Goal: Check status: Check status

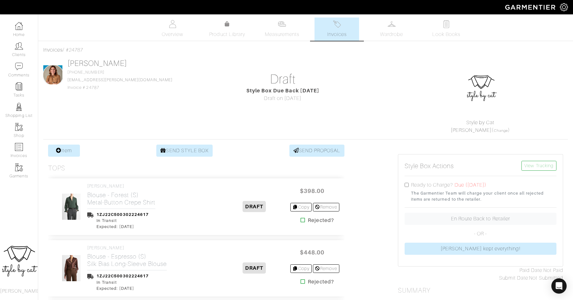
click at [338, 40] on link "Invoices" at bounding box center [336, 28] width 45 height 23
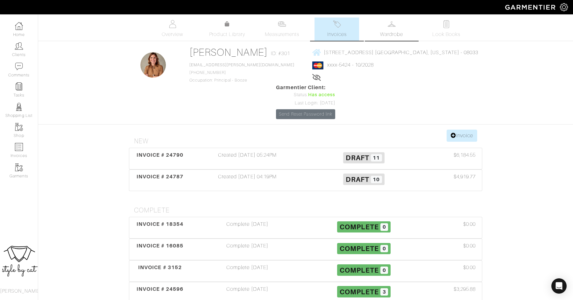
click at [397, 30] on link "Wardrobe" at bounding box center [391, 28] width 45 height 23
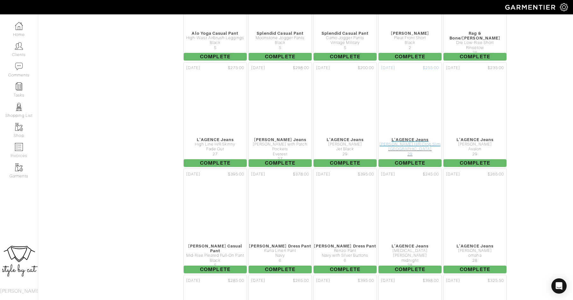
scroll to position [1197, 0]
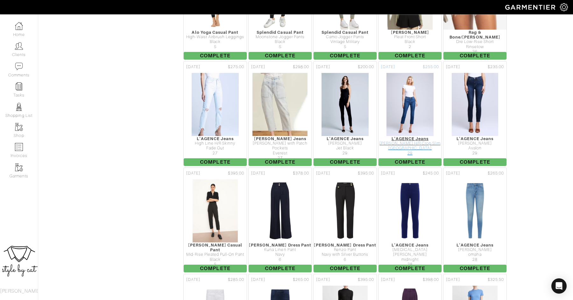
click at [404, 141] on div "[PERSON_NAME] H/R Crop Slim" at bounding box center [409, 143] width 63 height 5
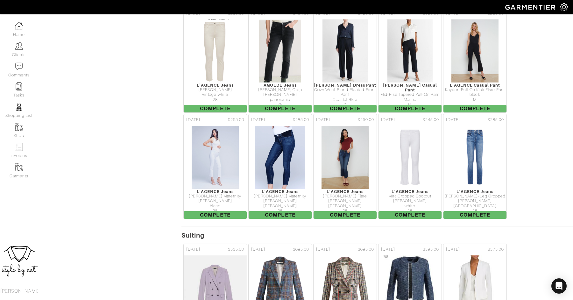
scroll to position [1570, 0]
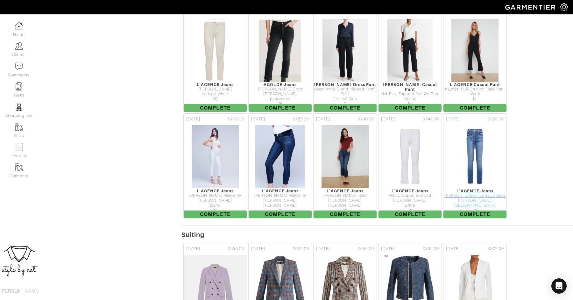
click at [478, 203] on div "cambridge" at bounding box center [474, 205] width 63 height 5
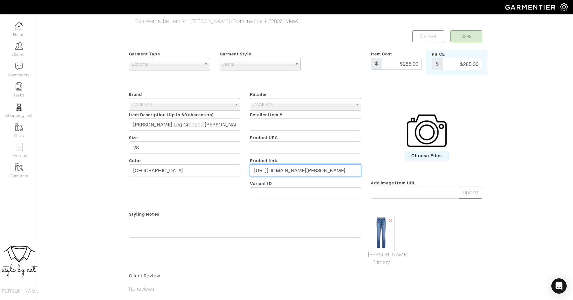
click at [282, 170] on input "https://lagence.com/products/sada-jean-cambridge?nosto_source=cmp&nosto=7252977…" at bounding box center [305, 170] width 111 height 12
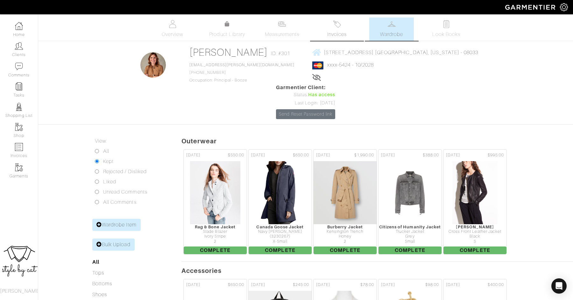
click at [334, 27] on img at bounding box center [337, 24] width 8 height 8
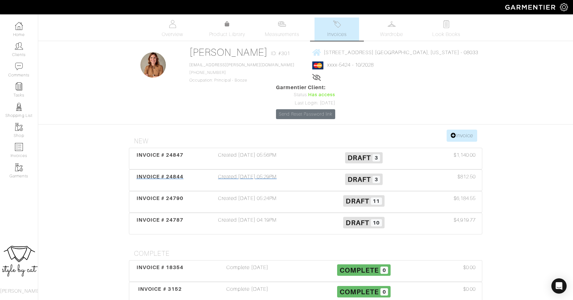
click at [168, 170] on div "INVOICE # 24844 Created [DATE] 05:29PM Draft 3 $812.50" at bounding box center [305, 180] width 352 height 21
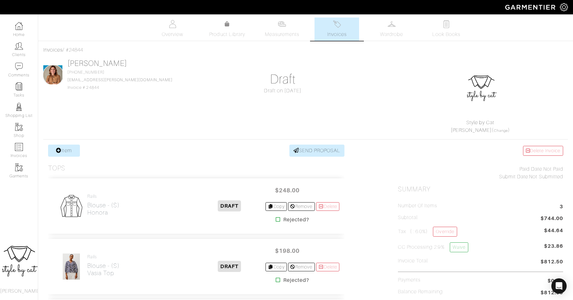
click at [338, 29] on link "Invoices" at bounding box center [336, 28] width 45 height 23
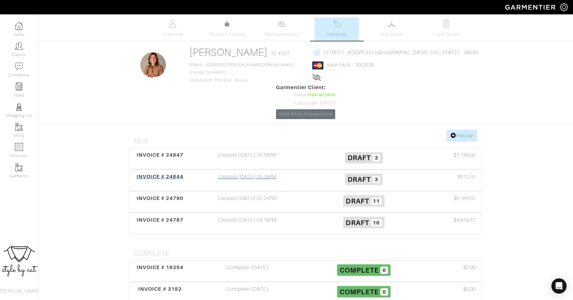
click at [161, 173] on span "INVOICE # 24844" at bounding box center [159, 176] width 47 height 6
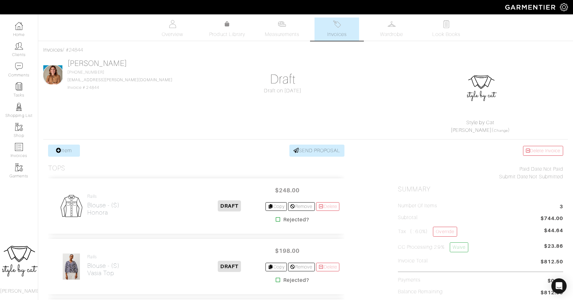
click at [343, 24] on link "Invoices" at bounding box center [336, 28] width 45 height 23
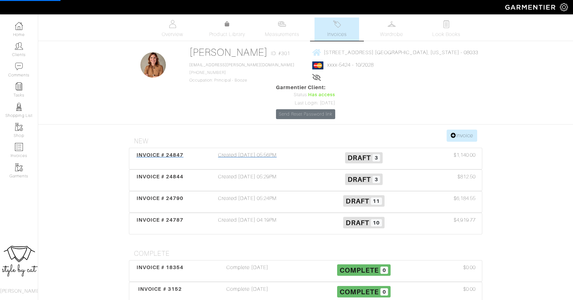
click at [143, 152] on span "INVOICE # 24847" at bounding box center [159, 155] width 47 height 6
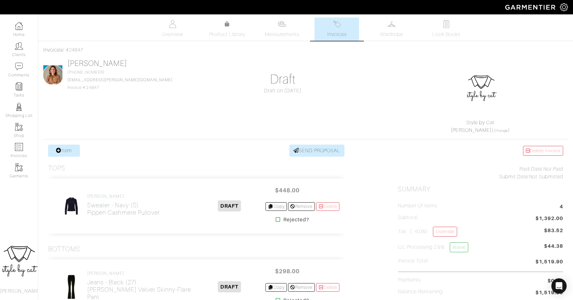
click at [325, 36] on link "Invoices" at bounding box center [336, 28] width 45 height 23
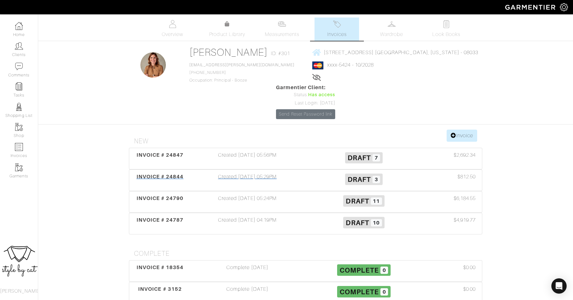
click at [156, 173] on span "INVOICE # 24844" at bounding box center [159, 176] width 47 height 6
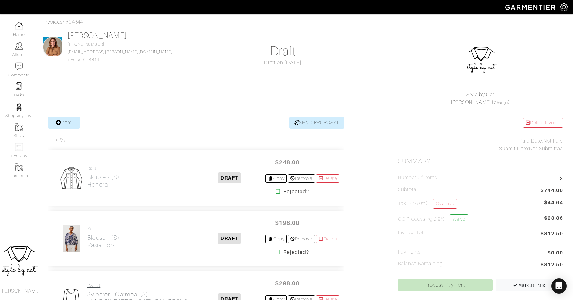
scroll to position [20, 0]
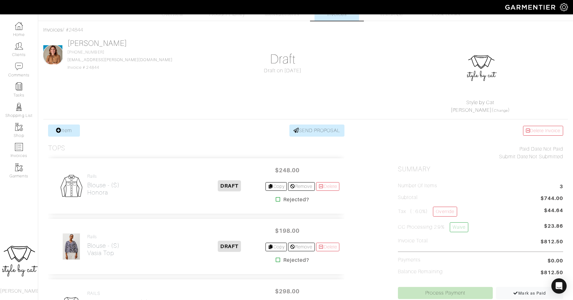
click at [327, 18] on link "Invoices" at bounding box center [336, 8] width 45 height 23
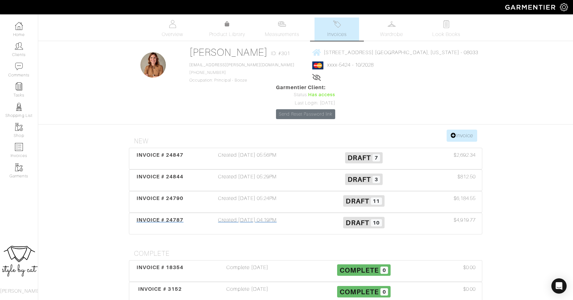
click at [156, 217] on span "INVOICE # 24787" at bounding box center [159, 220] width 47 height 6
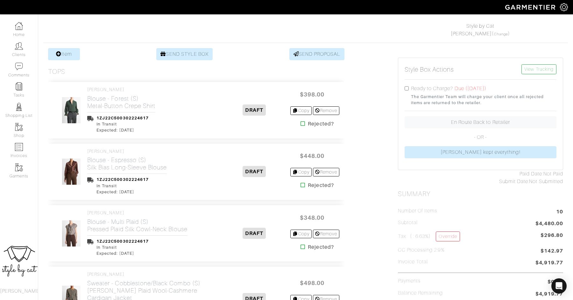
scroll to position [99, 0]
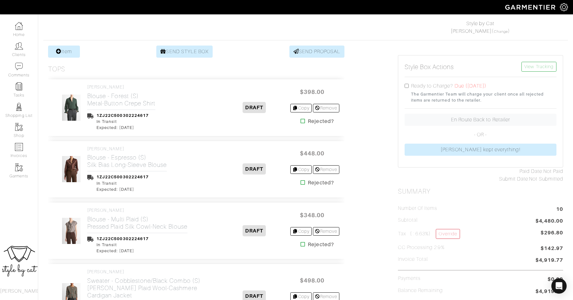
click at [301, 119] on icon at bounding box center [302, 120] width 5 height 5
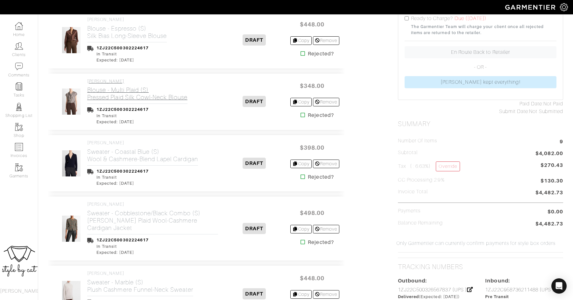
scroll to position [181, 0]
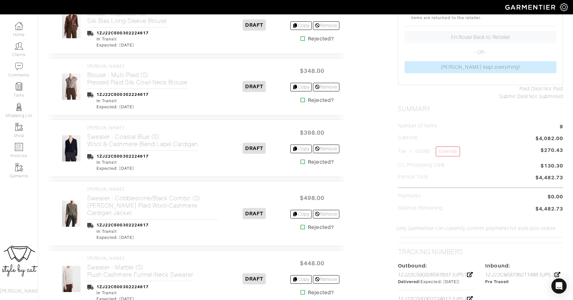
click at [300, 161] on icon at bounding box center [302, 161] width 5 height 5
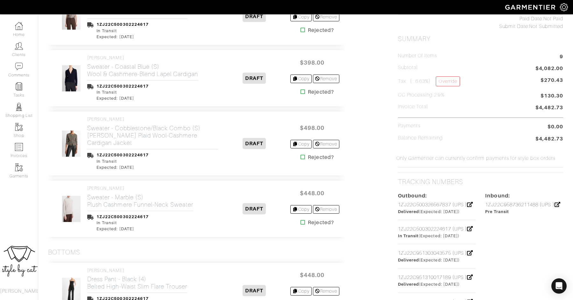
scroll to position [252, 0]
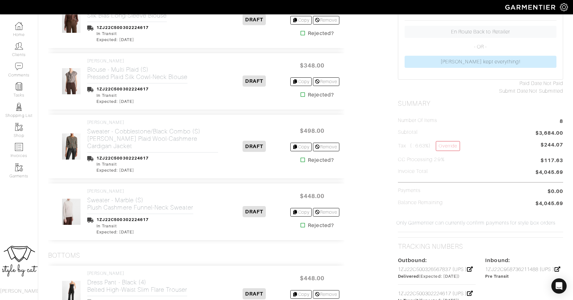
scroll to position [230, 0]
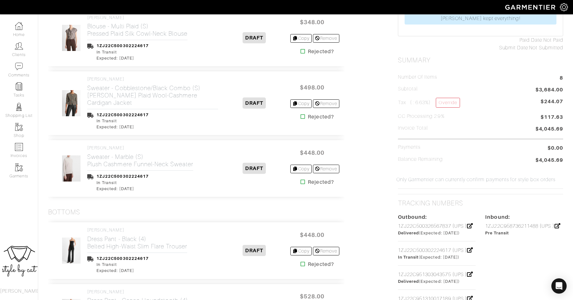
click at [301, 179] on icon at bounding box center [302, 181] width 5 height 5
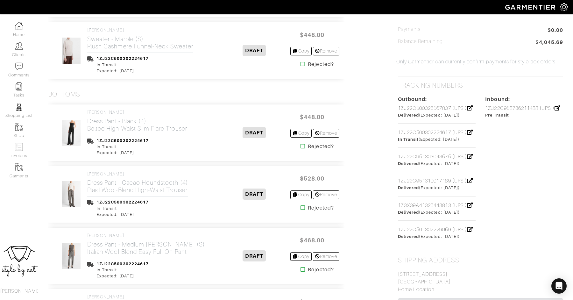
scroll to position [355, 0]
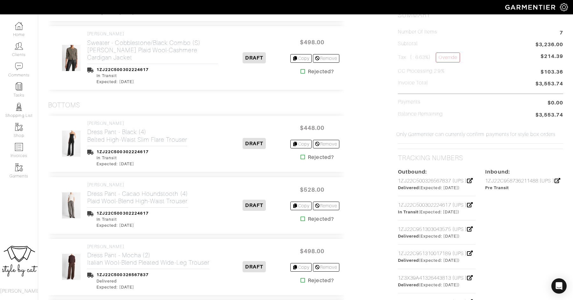
scroll to position [276, 0]
click at [301, 154] on icon at bounding box center [302, 156] width 5 height 5
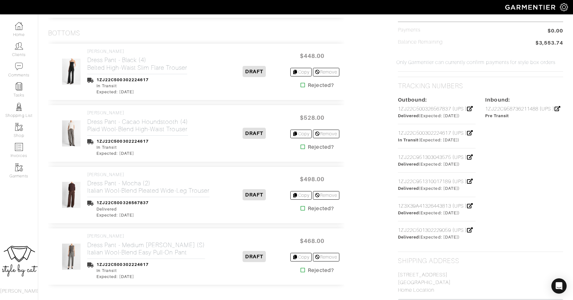
scroll to position [347, 0]
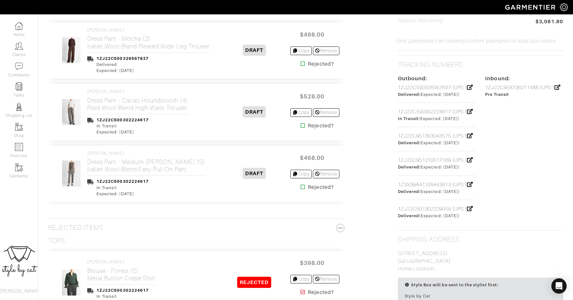
scroll to position [369, 0]
click at [302, 183] on icon at bounding box center [302, 185] width 5 height 5
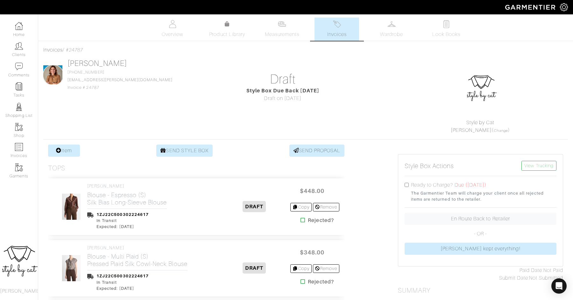
click at [331, 29] on link "Invoices" at bounding box center [336, 28] width 45 height 23
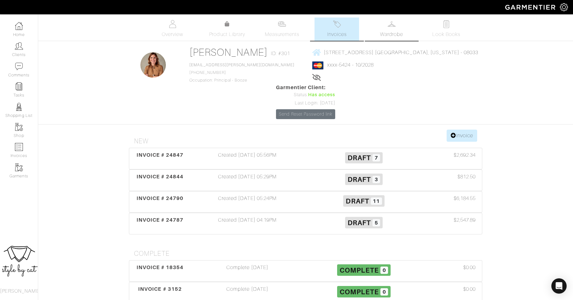
click at [390, 29] on link "Wardrobe" at bounding box center [391, 28] width 45 height 23
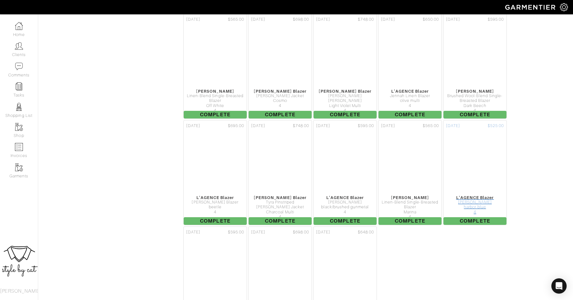
scroll to position [2015, 0]
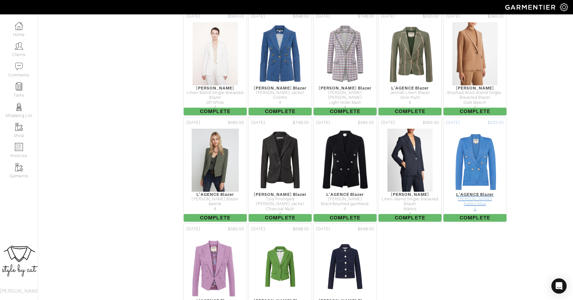
click at [473, 197] on div "Kenzie Blazer" at bounding box center [474, 199] width 63 height 5
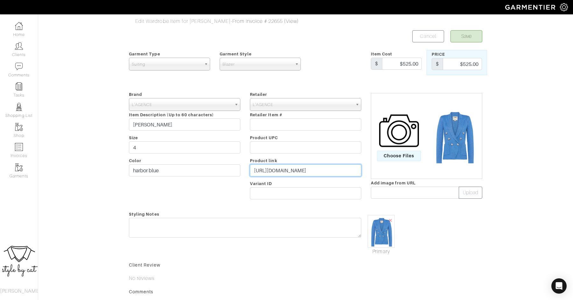
click at [291, 171] on input "https://lagence.com/products/kenzie-metallic-knit-blazer-harbor-blue-silver?nos…" at bounding box center [305, 170] width 111 height 12
click at [458, 145] on img at bounding box center [454, 136] width 54 height 58
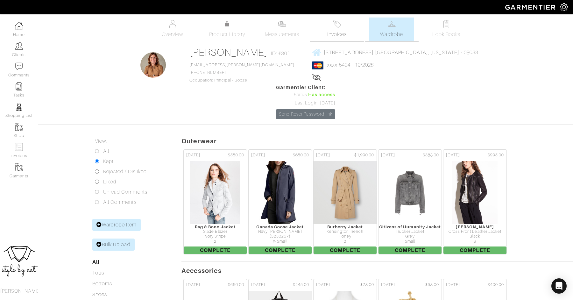
click at [341, 29] on link "Invoices" at bounding box center [336, 28] width 45 height 23
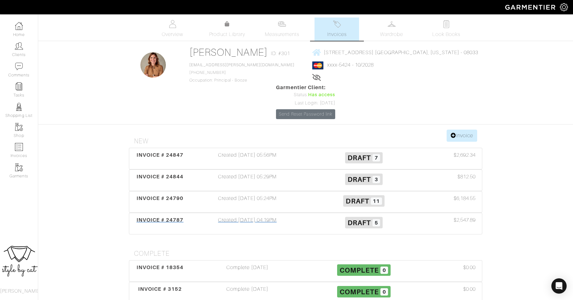
click at [184, 216] on div "INVOICE # 24787" at bounding box center [160, 223] width 58 height 15
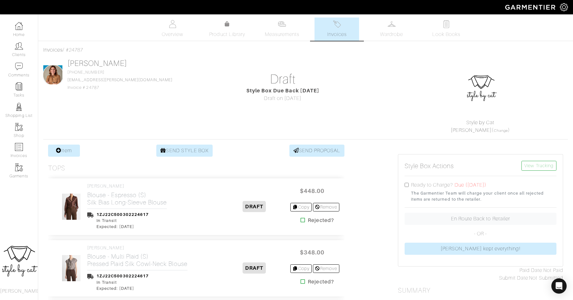
click at [338, 31] on span "Invoices" at bounding box center [336, 35] width 19 height 8
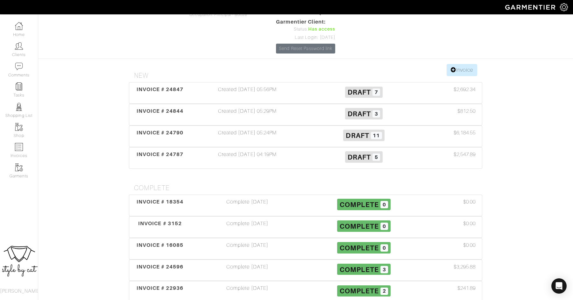
scroll to position [65, 0]
click at [149, 87] on span "INVOICE # 24847" at bounding box center [159, 90] width 47 height 6
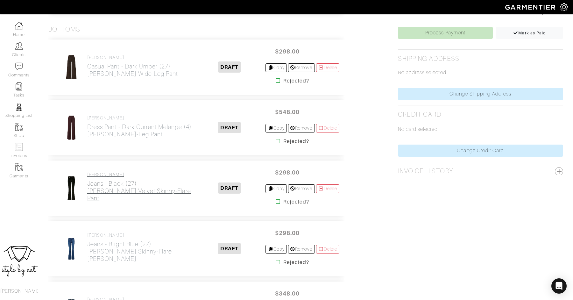
scroll to position [291, 0]
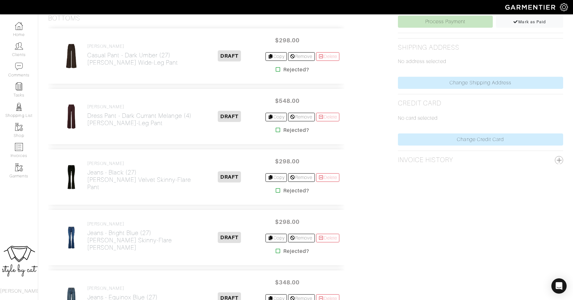
click at [276, 191] on icon at bounding box center [278, 190] width 5 height 5
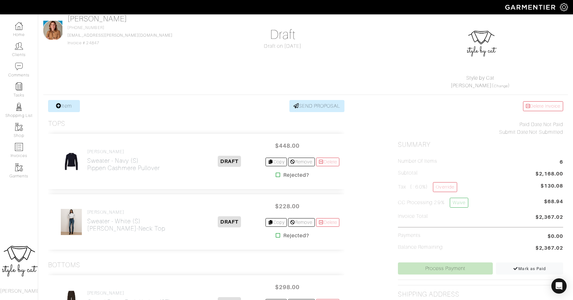
scroll to position [1, 0]
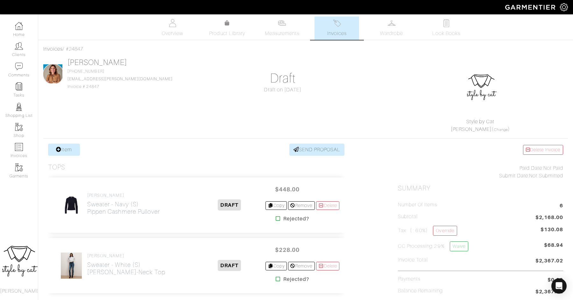
click at [331, 34] on span "Invoices" at bounding box center [336, 34] width 19 height 8
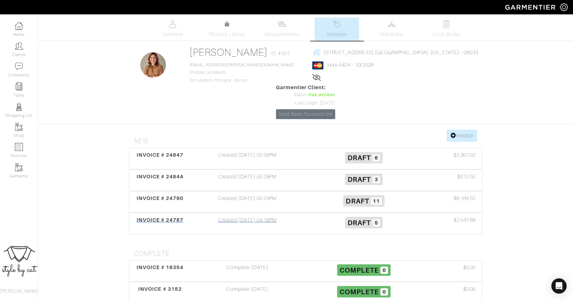
click at [149, 217] on span "INVOICE # 24787" at bounding box center [159, 220] width 47 height 6
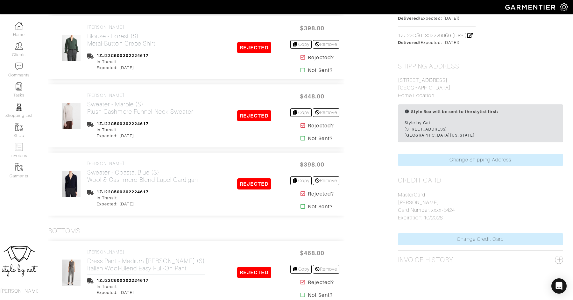
scroll to position [514, 0]
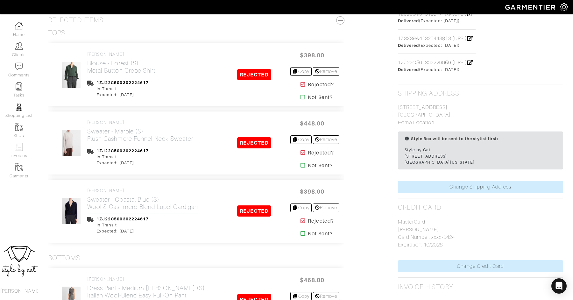
click at [300, 150] on icon at bounding box center [302, 152] width 5 height 5
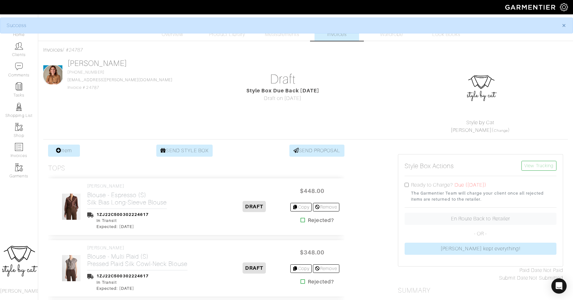
click at [332, 38] on link "Invoices" at bounding box center [336, 28] width 45 height 23
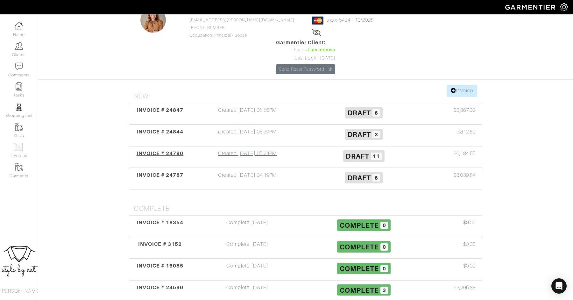
scroll to position [47, 0]
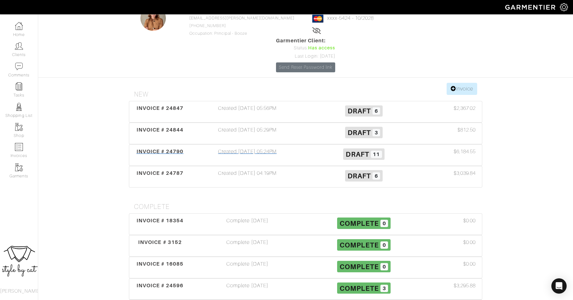
click at [175, 148] on span "INVOICE # 24790" at bounding box center [159, 151] width 47 height 6
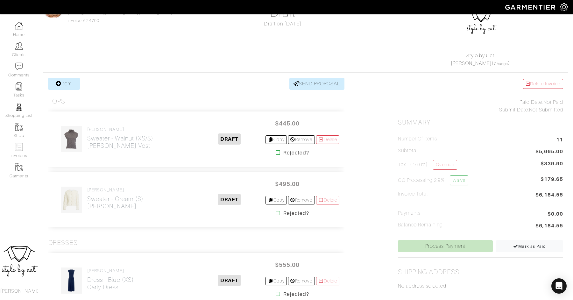
scroll to position [67, 0]
click at [276, 152] on icon at bounding box center [278, 151] width 5 height 5
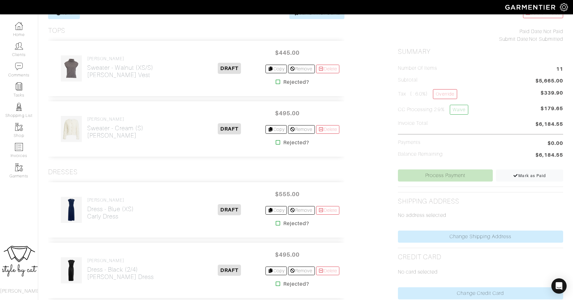
scroll to position [140, 0]
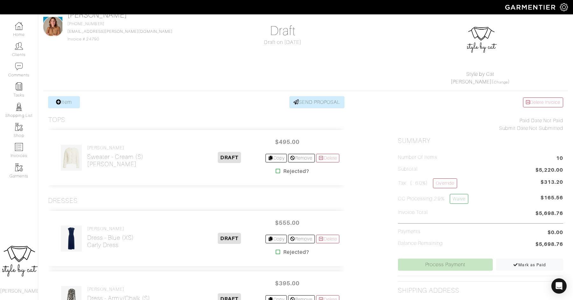
scroll to position [49, 0]
click at [276, 169] on icon at bounding box center [278, 169] width 5 height 5
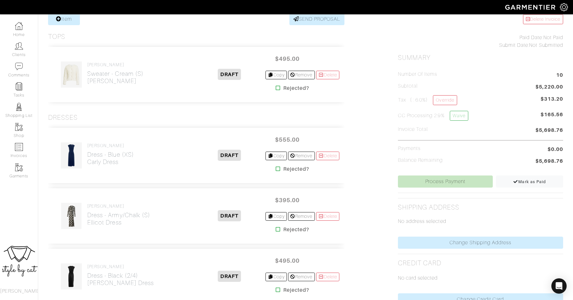
scroll to position [134, 0]
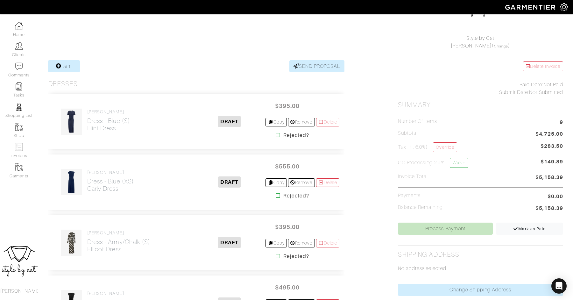
scroll to position [85, 0]
click at [276, 133] on icon at bounding box center [278, 134] width 5 height 5
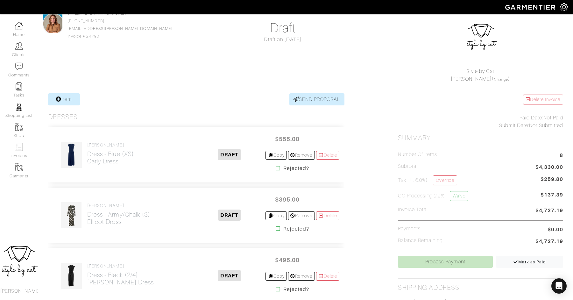
scroll to position [52, 0]
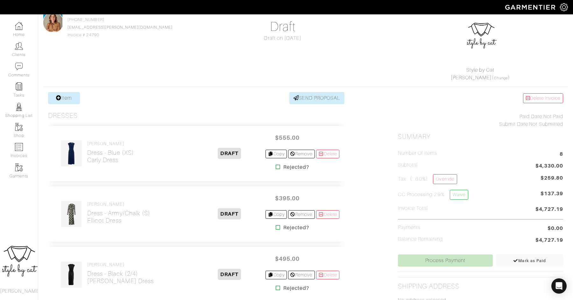
click at [276, 168] on icon at bounding box center [278, 166] width 5 height 5
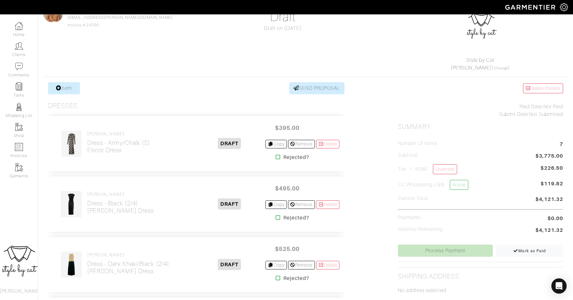
scroll to position [64, 0]
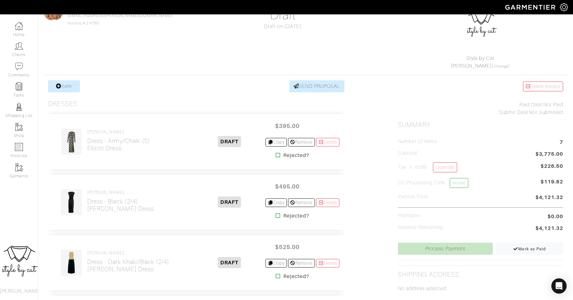
click at [276, 153] on icon at bounding box center [278, 154] width 5 height 5
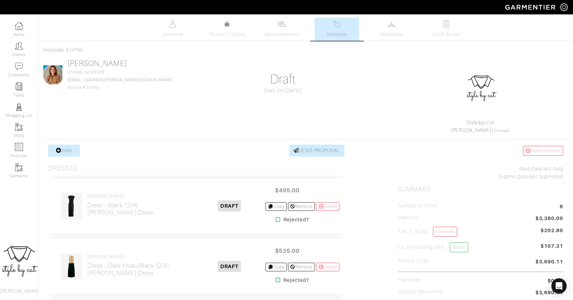
click at [277, 216] on div "Rejected?" at bounding box center [289, 220] width 38 height 8
click at [276, 217] on icon at bounding box center [278, 219] width 5 height 5
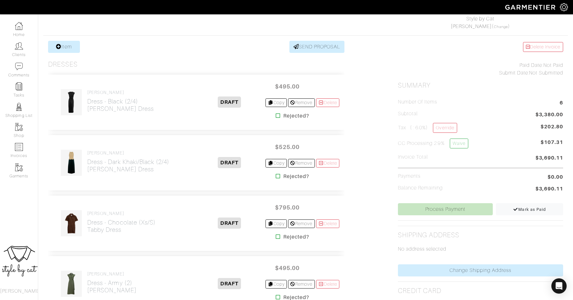
scroll to position [110, 0]
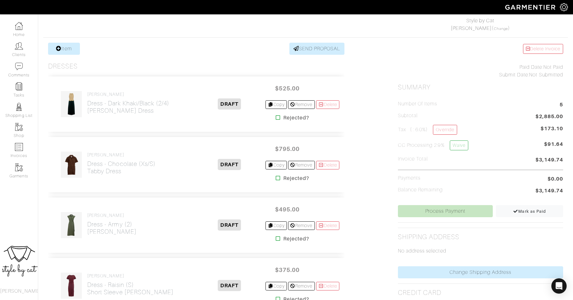
scroll to position [104, 0]
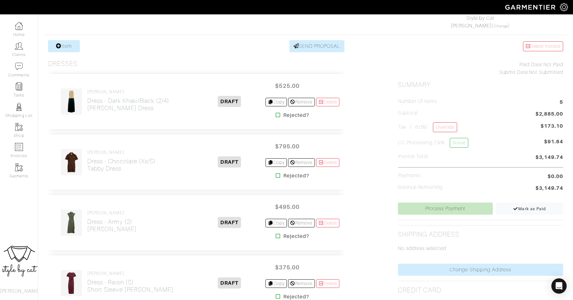
click at [276, 114] on icon at bounding box center [278, 114] width 5 height 5
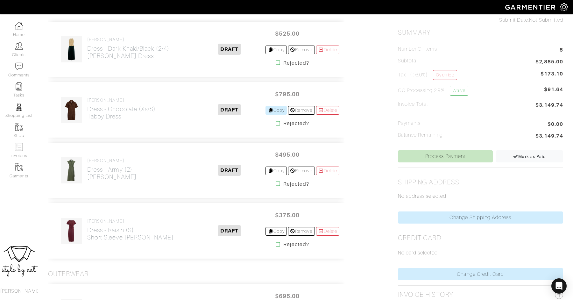
scroll to position [158, 0]
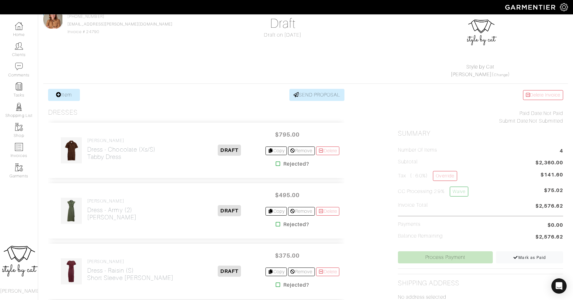
scroll to position [64, 0]
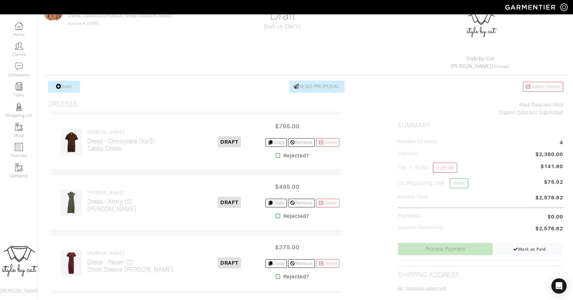
click at [276, 155] on icon at bounding box center [278, 155] width 5 height 5
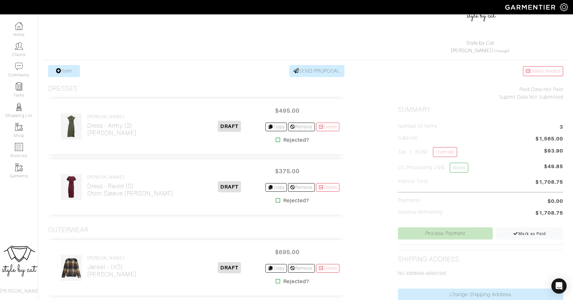
scroll to position [80, 0]
click at [276, 138] on icon at bounding box center [278, 138] width 5 height 5
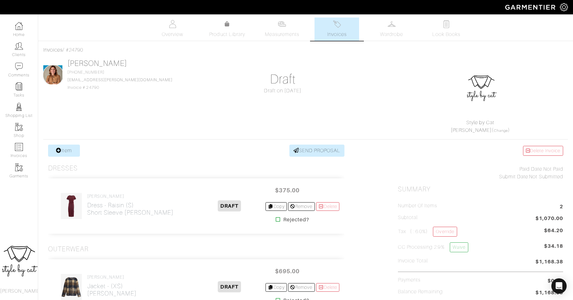
click at [276, 217] on icon at bounding box center [278, 219] width 5 height 5
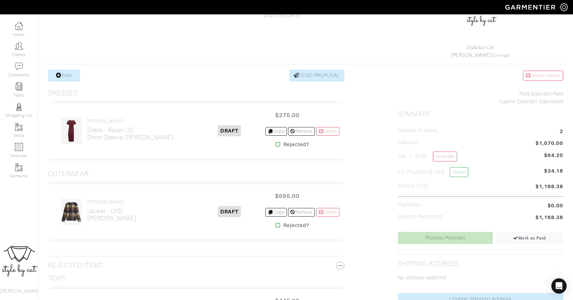
scroll to position [78, 0]
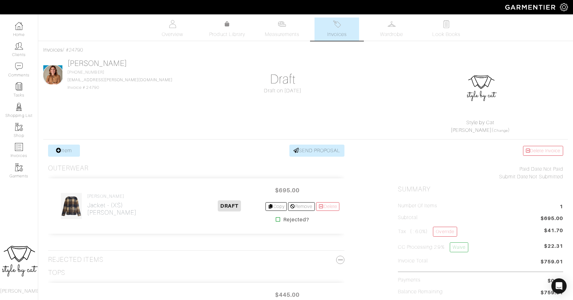
click at [339, 26] on img at bounding box center [337, 24] width 8 height 8
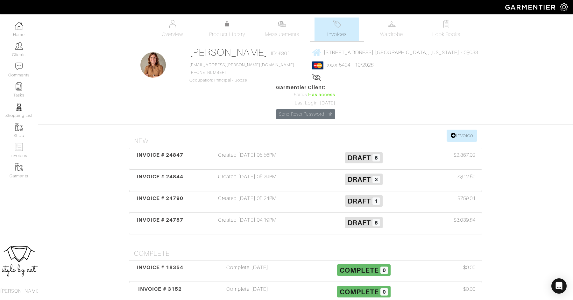
click at [164, 173] on span "INVOICE # 24844" at bounding box center [159, 176] width 47 height 6
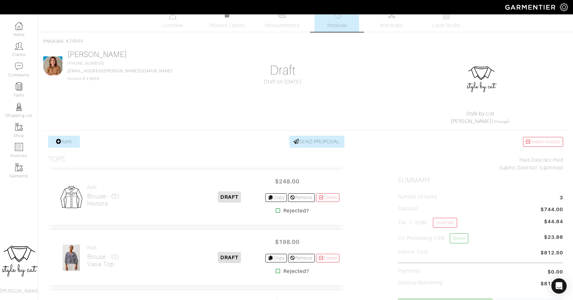
scroll to position [3, 0]
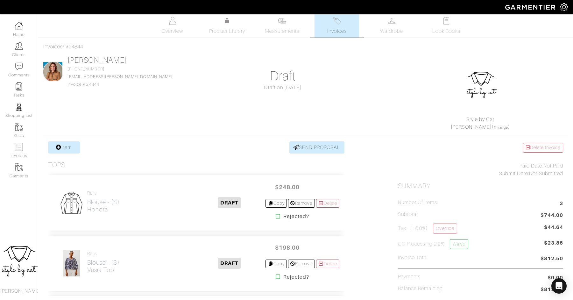
click at [344, 27] on span "Invoices" at bounding box center [336, 31] width 19 height 8
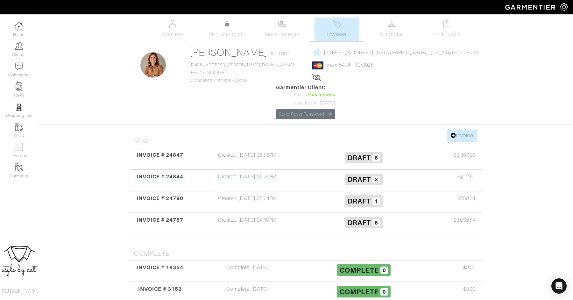
click at [168, 170] on div "INVOICE # 24844 Created 10/10/25 05:29PM Draft 3 $812.50" at bounding box center [305, 180] width 352 height 21
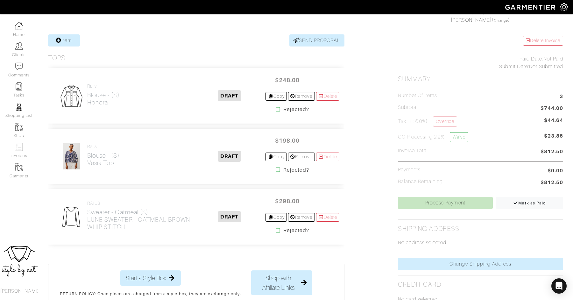
scroll to position [139, 0]
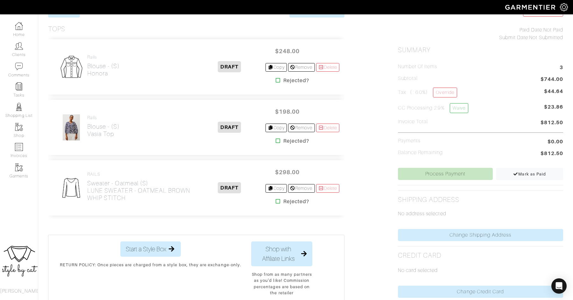
click at [276, 200] on icon at bounding box center [278, 201] width 5 height 5
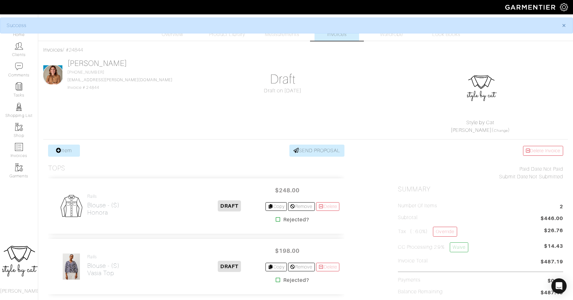
click at [324, 37] on link "Invoices" at bounding box center [336, 28] width 45 height 23
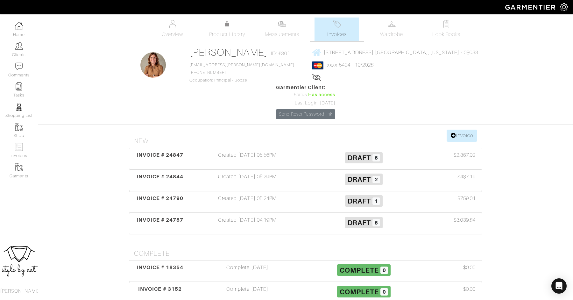
click at [147, 152] on span "INVOICE # 24847" at bounding box center [159, 155] width 47 height 6
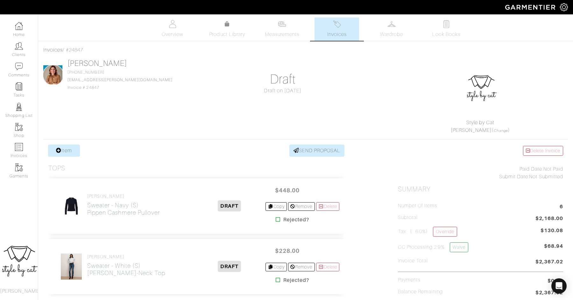
click at [337, 32] on span "Invoices" at bounding box center [336, 35] width 19 height 8
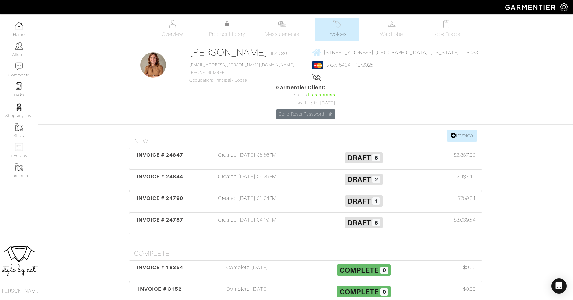
click at [168, 173] on span "INVOICE # 24844" at bounding box center [159, 176] width 47 height 6
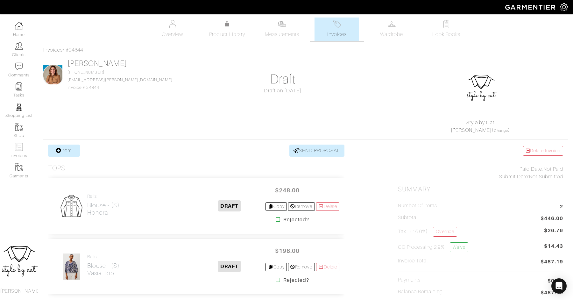
click at [325, 36] on link "Invoices" at bounding box center [336, 28] width 45 height 23
